Goal: Task Accomplishment & Management: Manage account settings

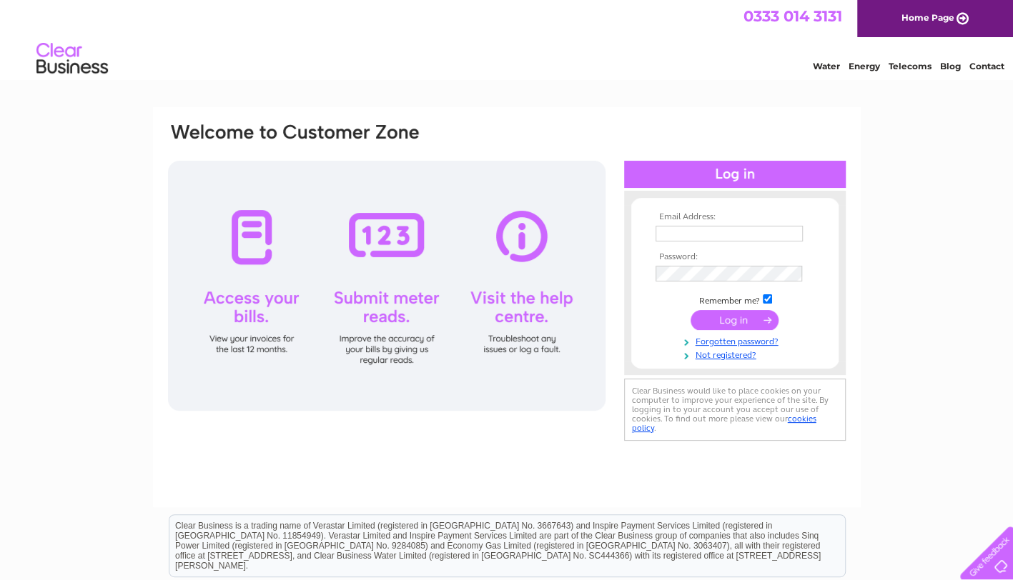
type input "Joydowley18@gmail.com"
click at [755, 324] on input "submit" at bounding box center [734, 320] width 88 height 20
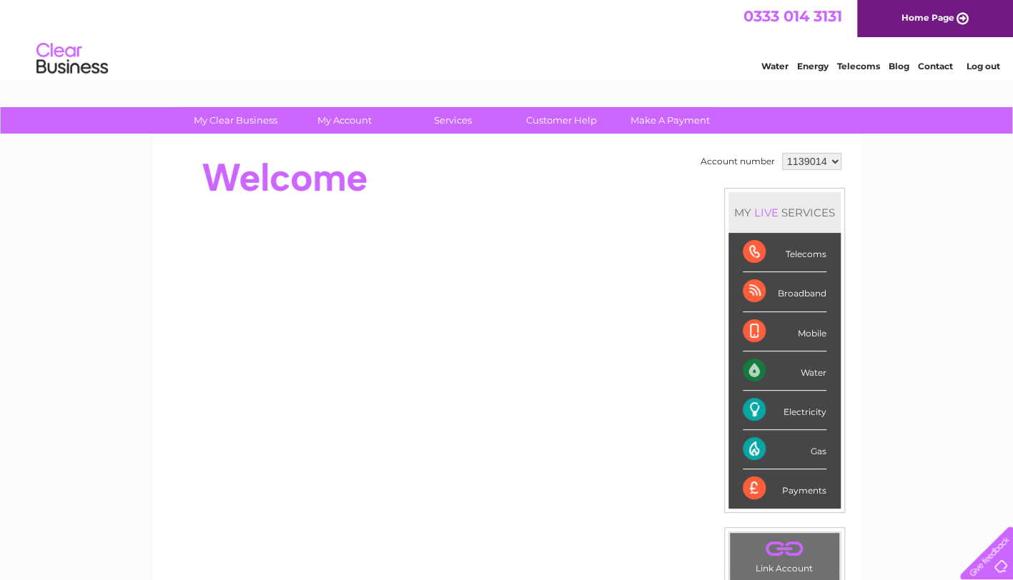
click at [832, 161] on select "1139014" at bounding box center [811, 161] width 59 height 17
click at [836, 162] on select "1139014" at bounding box center [811, 161] width 59 height 17
click at [831, 157] on select "1139014" at bounding box center [811, 161] width 59 height 17
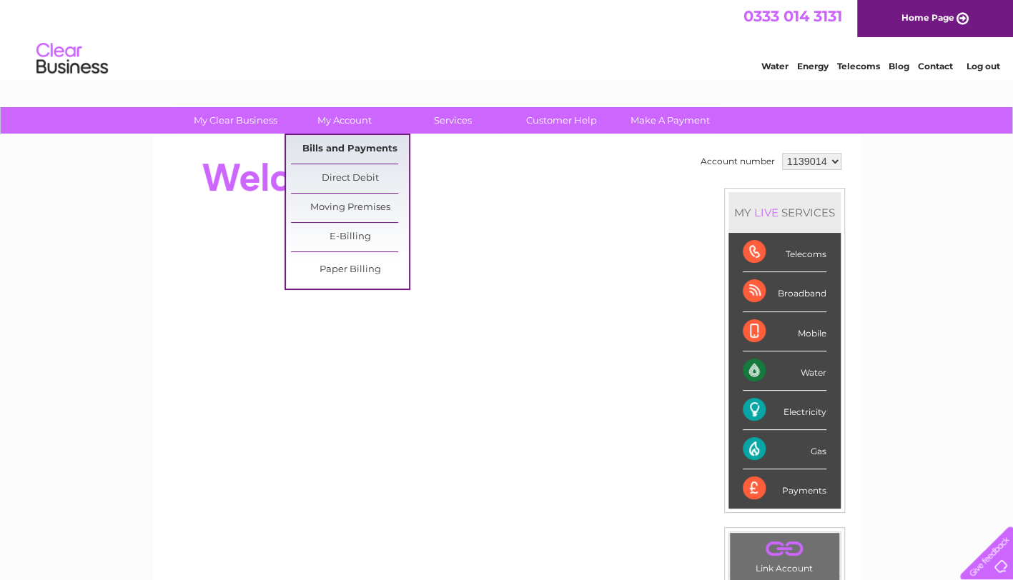
click at [344, 147] on link "Bills and Payments" at bounding box center [350, 149] width 118 height 29
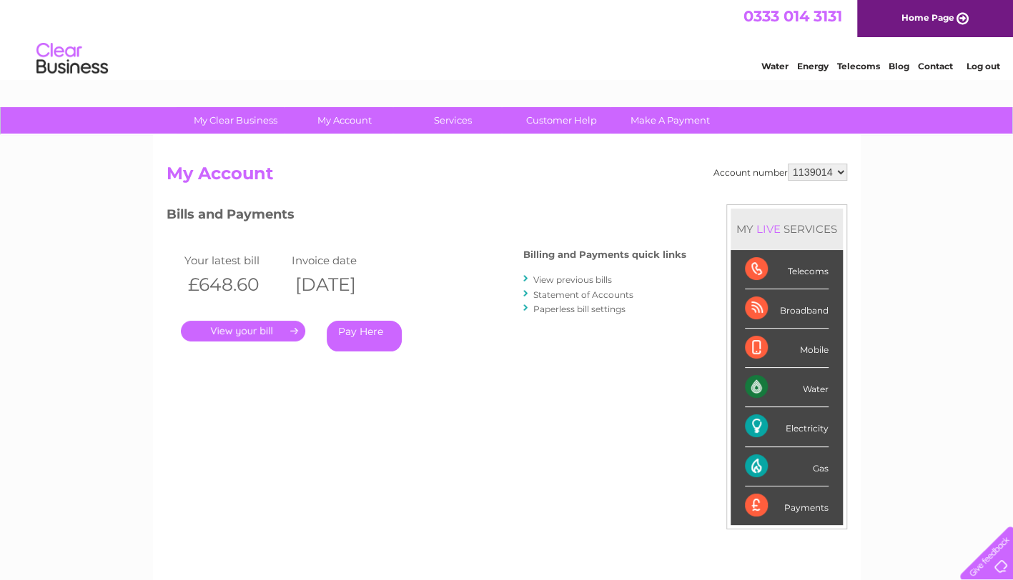
click at [815, 173] on select "1139014" at bounding box center [817, 172] width 59 height 17
drag, startPoint x: 1019, startPoint y: 173, endPoint x: 1008, endPoint y: 30, distance: 143.4
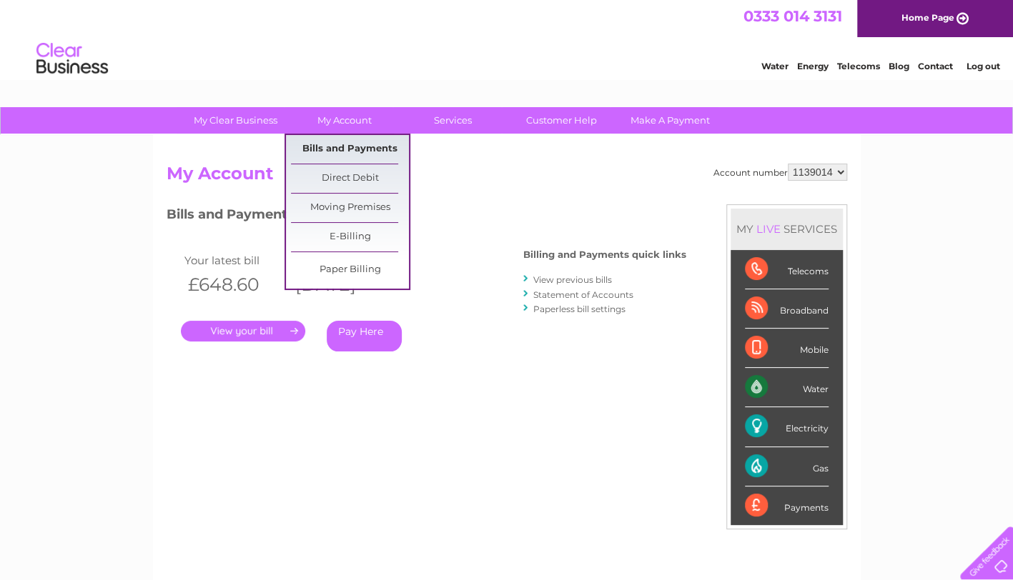
click at [367, 150] on link "Bills and Payments" at bounding box center [350, 149] width 118 height 29
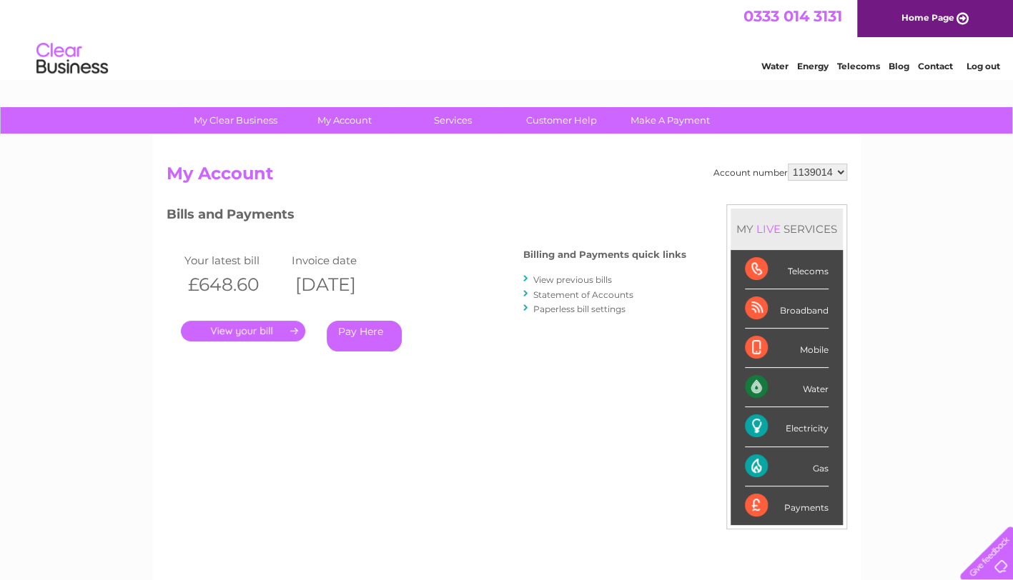
click at [852, 63] on link "Telecoms" at bounding box center [858, 66] width 43 height 11
click at [805, 309] on div "Broadband" at bounding box center [787, 308] width 84 height 39
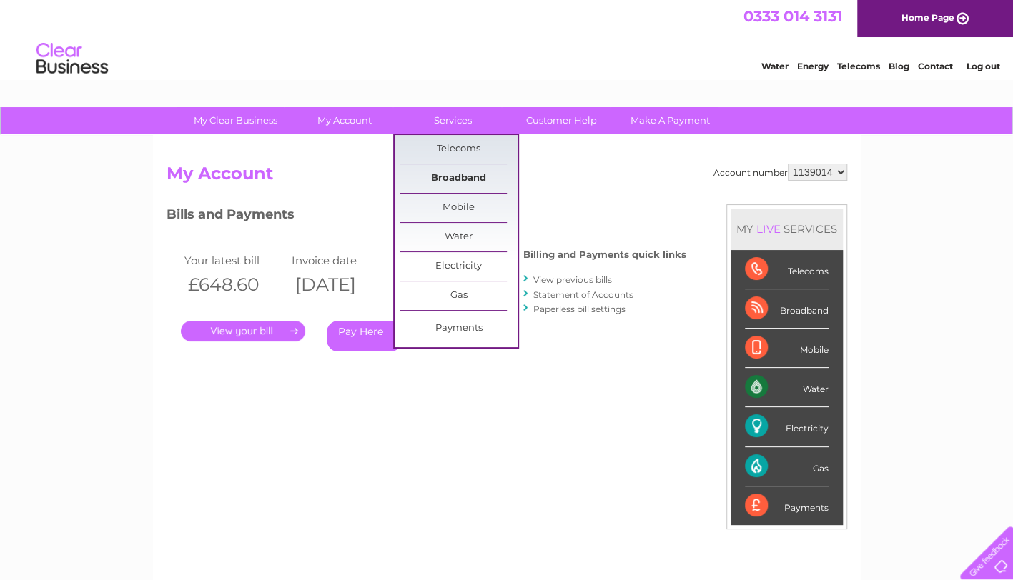
click at [445, 172] on link "Broadband" at bounding box center [459, 178] width 118 height 29
